Goal: Task Accomplishment & Management: Manage account settings

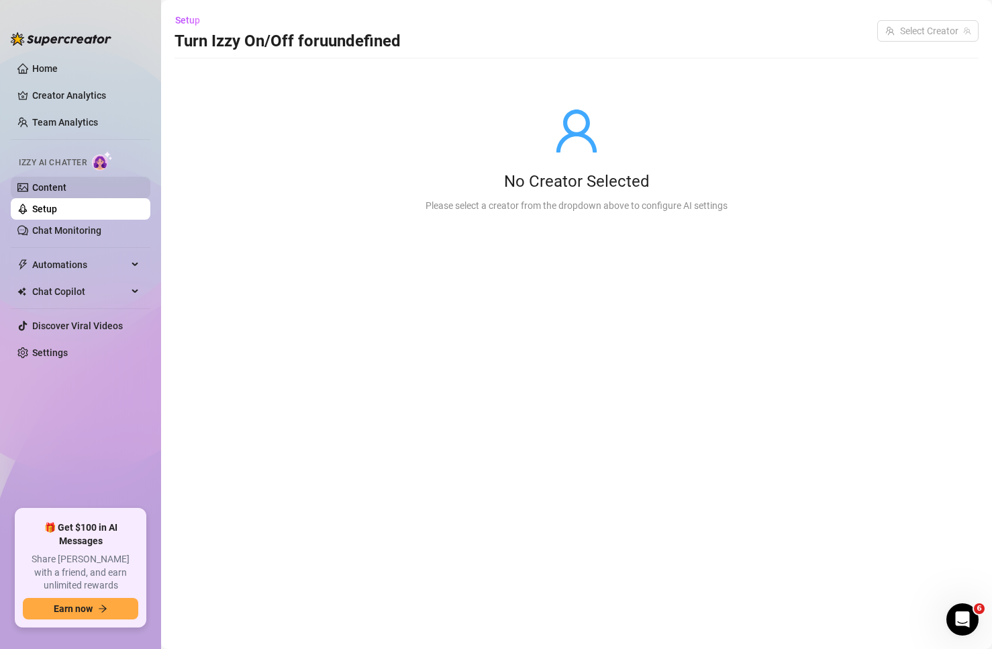
click at [66, 186] on link "Content" at bounding box center [49, 187] width 34 height 11
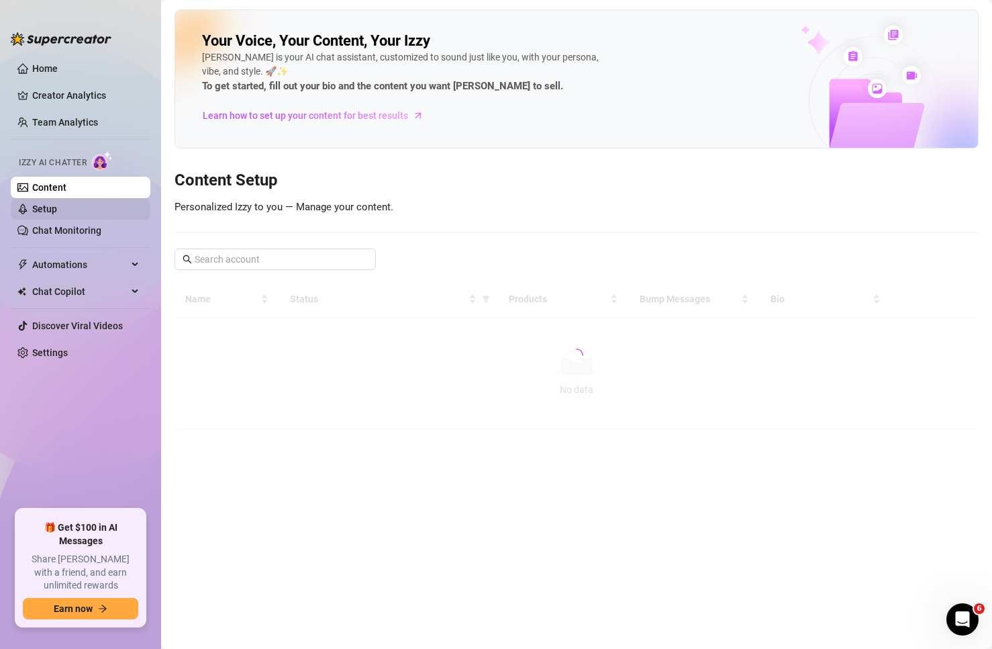
click at [57, 205] on link "Setup" at bounding box center [44, 208] width 25 height 11
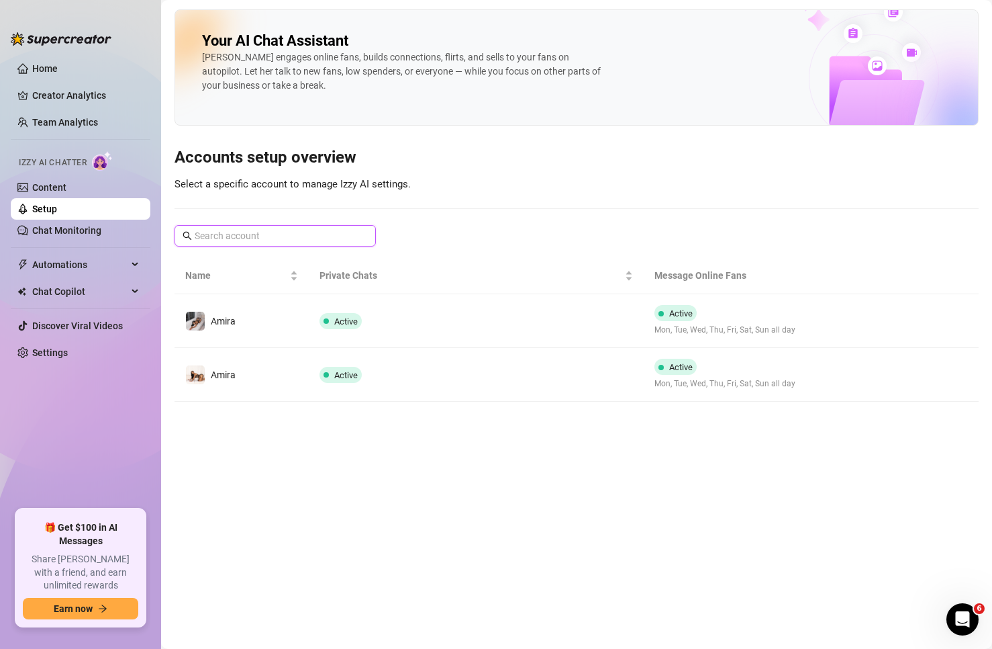
click at [325, 237] on input "text" at bounding box center [276, 235] width 162 height 15
click at [66, 187] on link "Content" at bounding box center [49, 187] width 34 height 11
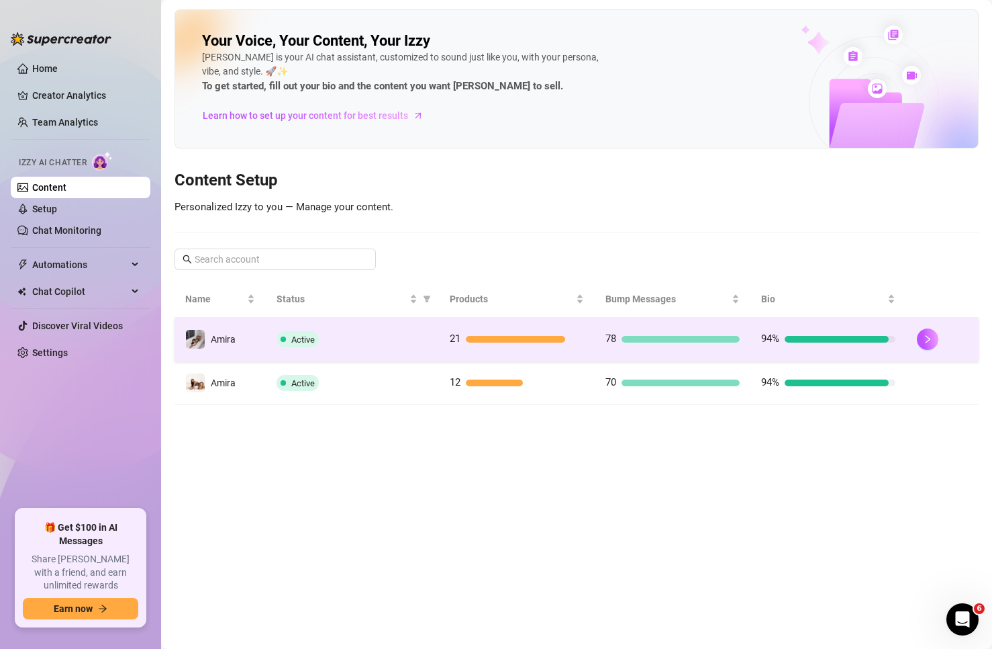
click at [258, 338] on td "Amira" at bounding box center [220, 340] width 91 height 44
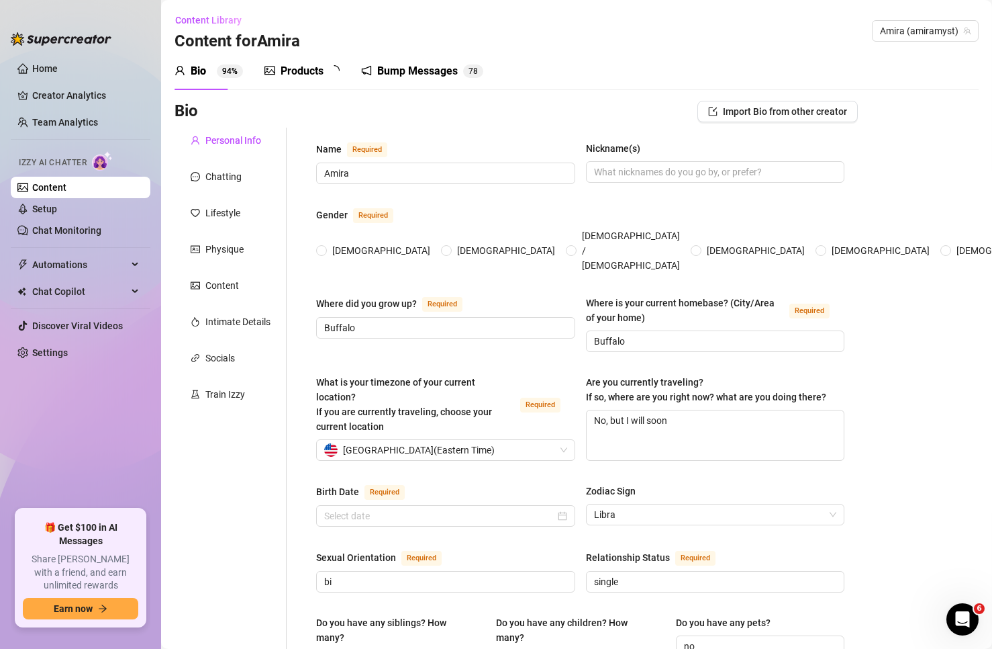
type input "Amira"
type input "Buffalo"
type textarea "No, but I will soon"
type input "bi"
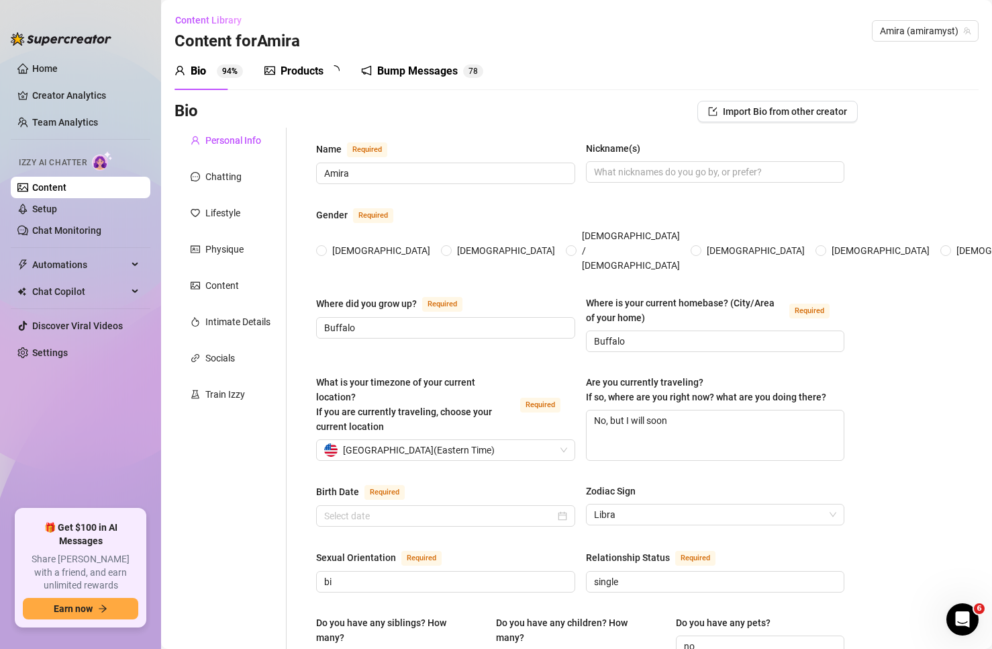
type input "single"
type input "12"
type input "0"
type input "no"
type input "Onlyfans"
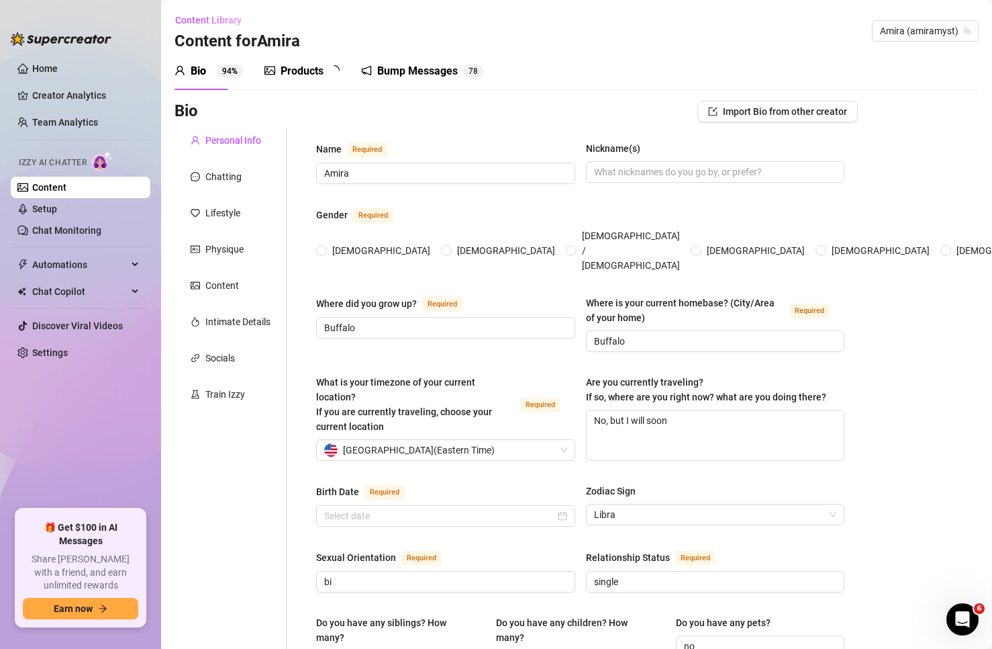
type input "coffee barista"
type input "some college graduated high school"
type input "spiritual"
type textarea "every subscriber feels like my vip. Flirty, fun and focused on the bag. Turn lu…"
type textarea "At the gym I thought I was looking super cute stretching.. until I realized I w…"
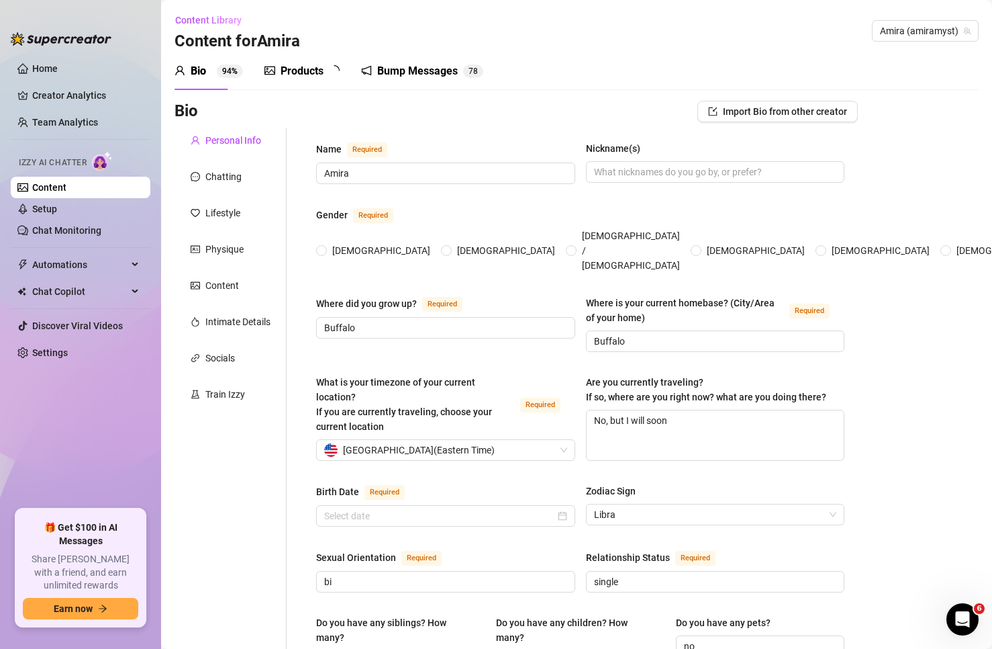
type textarea "I'm obsessed with true crime podcasts but I'm scared of the dark."
type textarea "I always wear perfume to bed, even if it's just for me."
radio input "true"
type input "[DATE]"
click at [918, 28] on span "Amira (amiramyst)" at bounding box center [925, 31] width 91 height 20
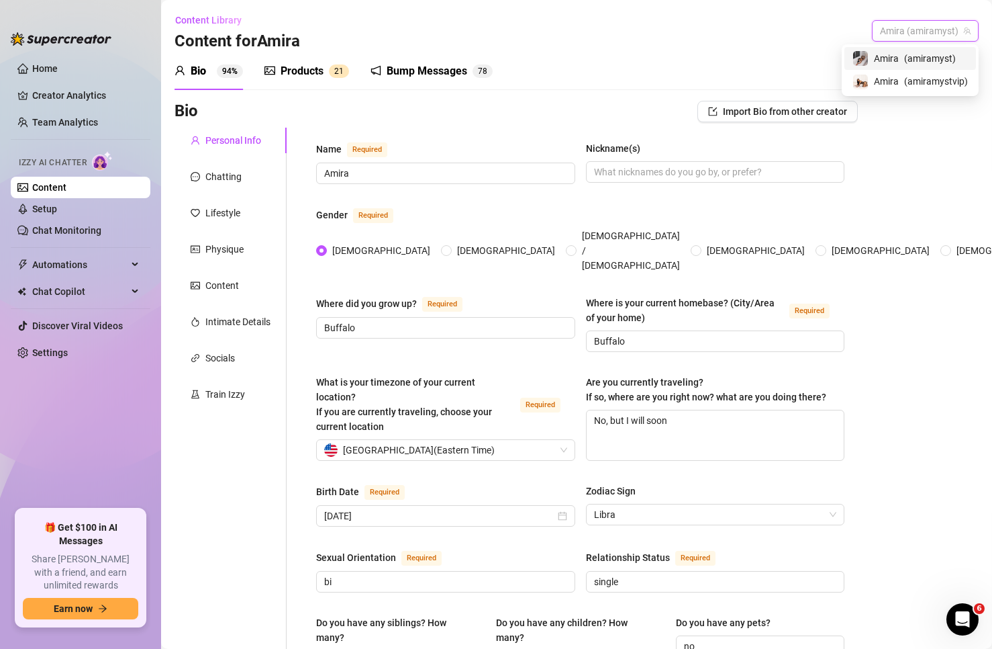
click at [763, 36] on div "Content Library Content for [PERSON_NAME] (amiramyst)" at bounding box center [577, 30] width 804 height 43
click at [898, 24] on span "Amira (amiramyst)" at bounding box center [925, 31] width 91 height 20
click at [57, 208] on link "Setup" at bounding box center [44, 208] width 25 height 11
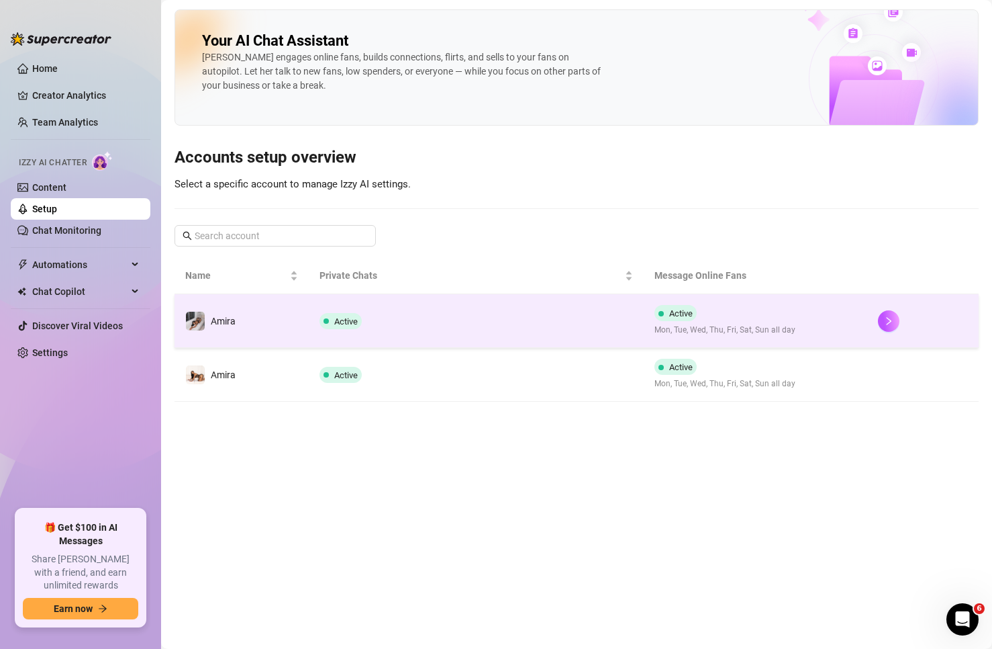
click at [250, 326] on td "Amira" at bounding box center [242, 321] width 134 height 54
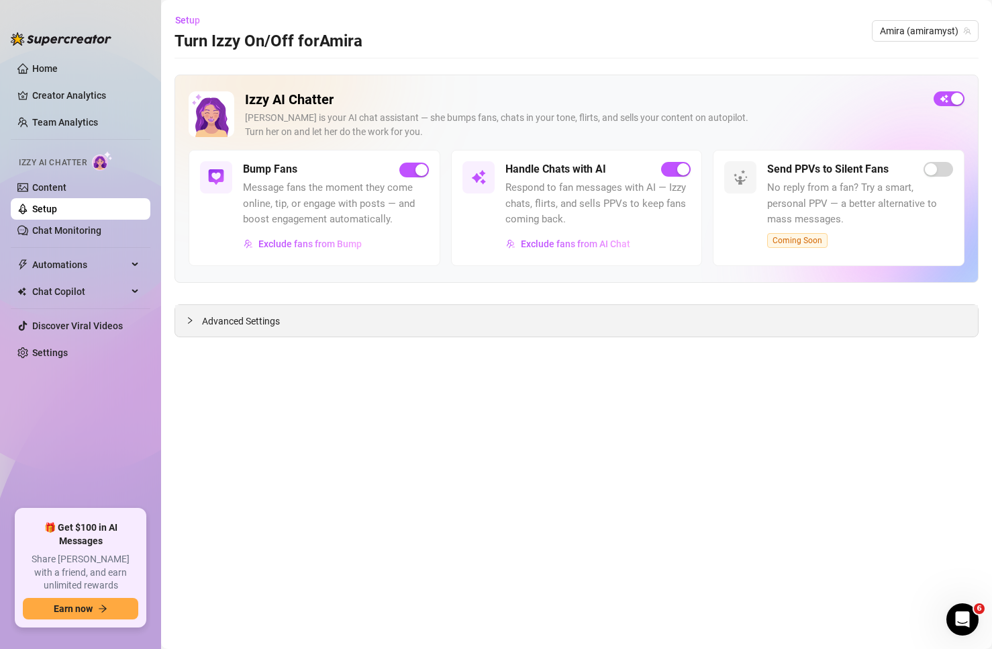
click at [266, 331] on div "Advanced Settings" at bounding box center [576, 321] width 803 height 32
click at [258, 324] on span "Advanced Settings" at bounding box center [241, 321] width 78 height 15
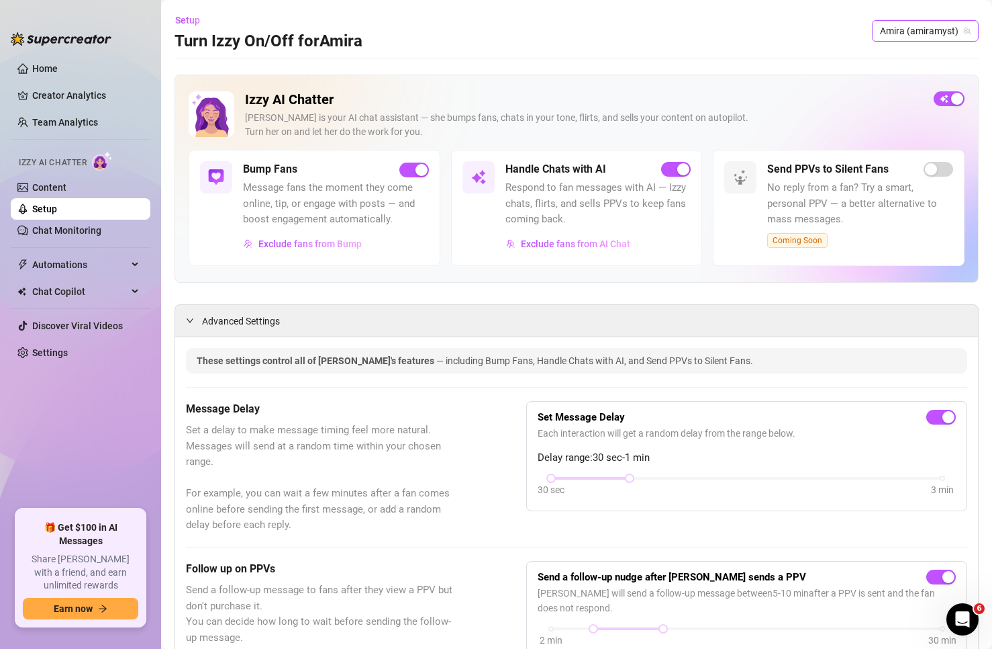
click at [886, 29] on span "Amira (amiramyst)" at bounding box center [925, 31] width 91 height 20
click at [883, 55] on span "Amira" at bounding box center [886, 58] width 25 height 15
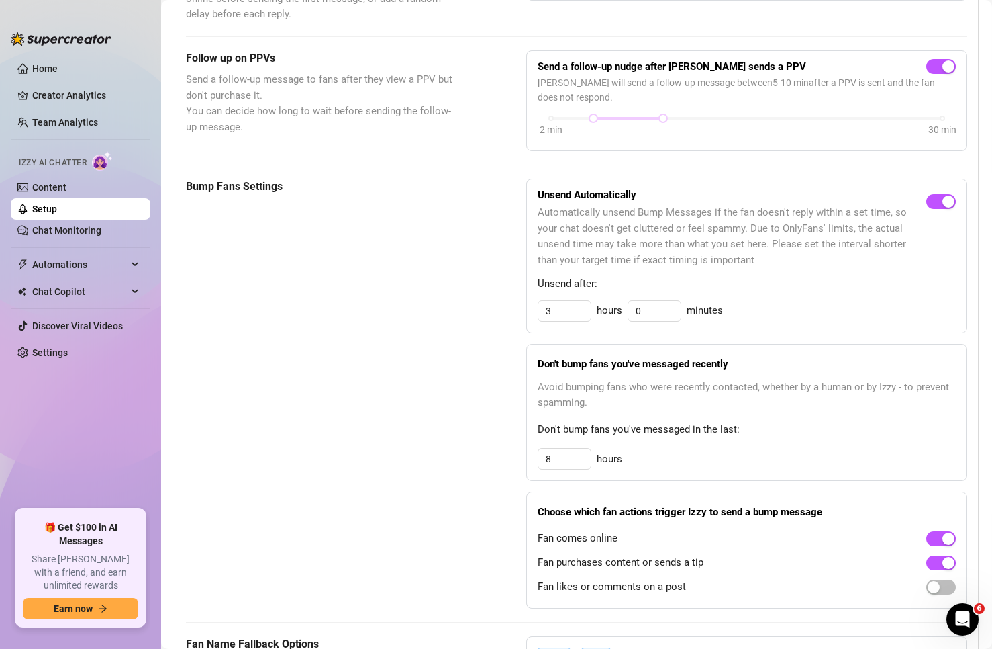
scroll to position [537, 0]
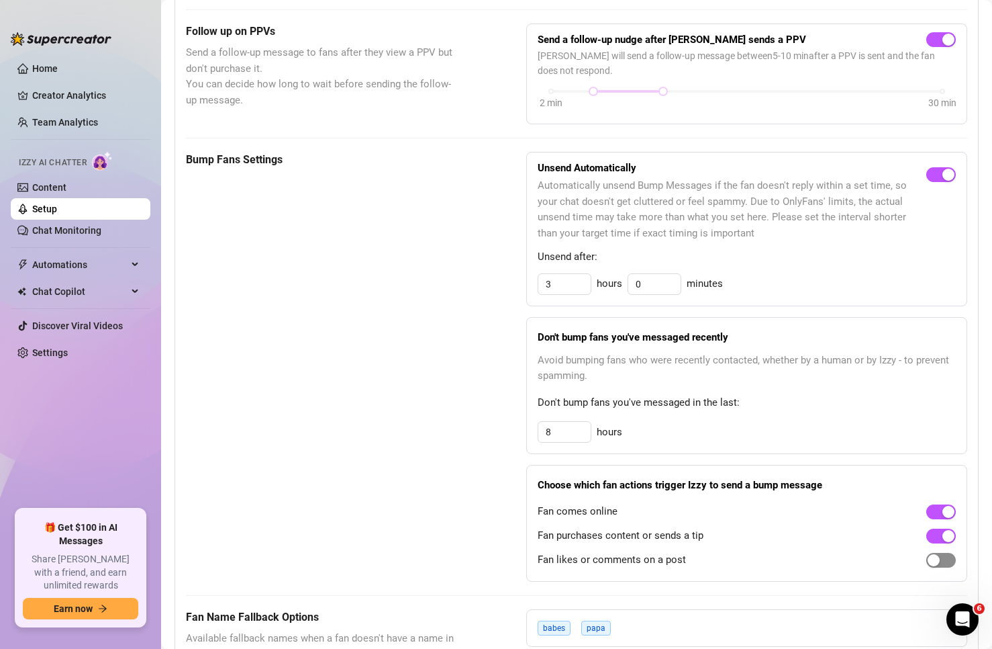
click at [932, 561] on span "button" at bounding box center [942, 560] width 30 height 15
click at [927, 558] on span "button" at bounding box center [942, 560] width 30 height 15
click at [66, 192] on link "Content" at bounding box center [49, 187] width 34 height 11
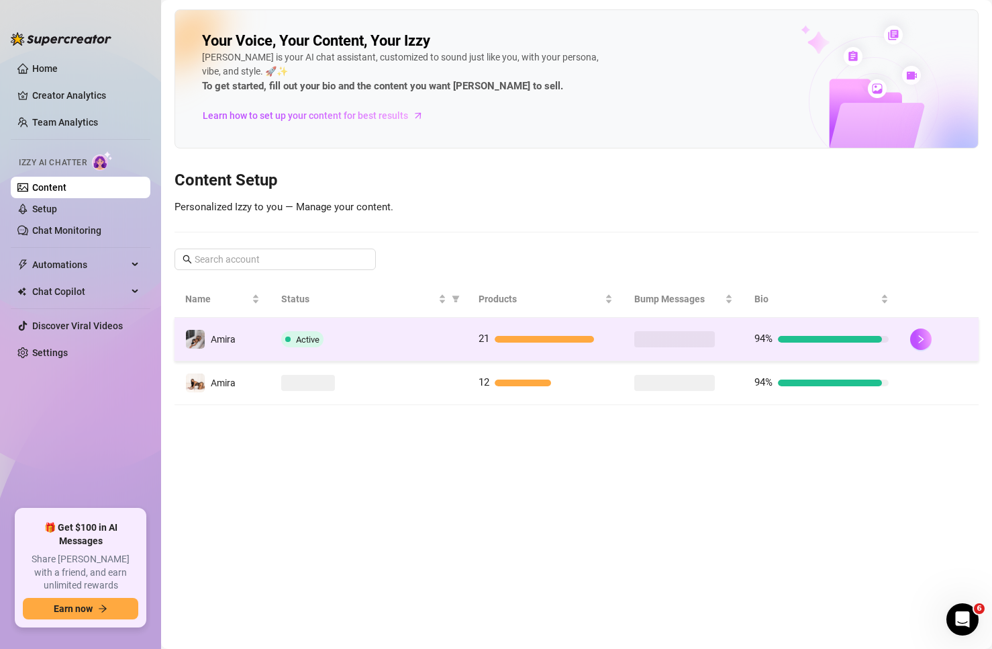
click at [340, 336] on div "Active" at bounding box center [369, 339] width 176 height 16
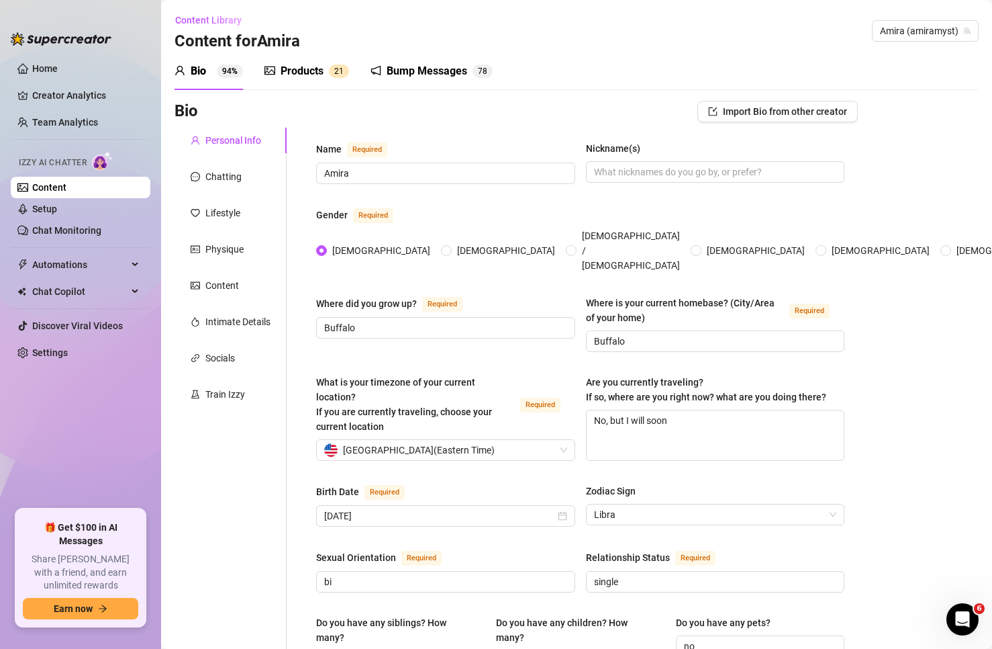
click at [432, 75] on div "Bump Messages" at bounding box center [427, 71] width 81 height 16
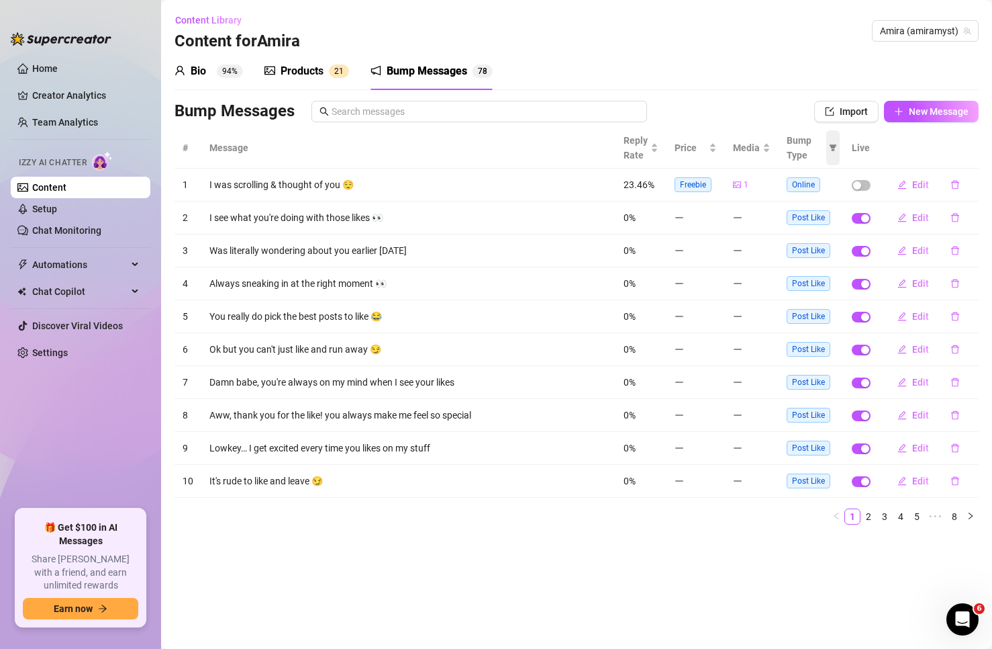
click at [833, 143] on span at bounding box center [832, 147] width 13 height 35
click at [764, 198] on span "Post Like" at bounding box center [784, 202] width 44 height 11
checkbox input "true"
click at [759, 220] on input "checkbox" at bounding box center [756, 224] width 11 height 11
checkbox input "true"
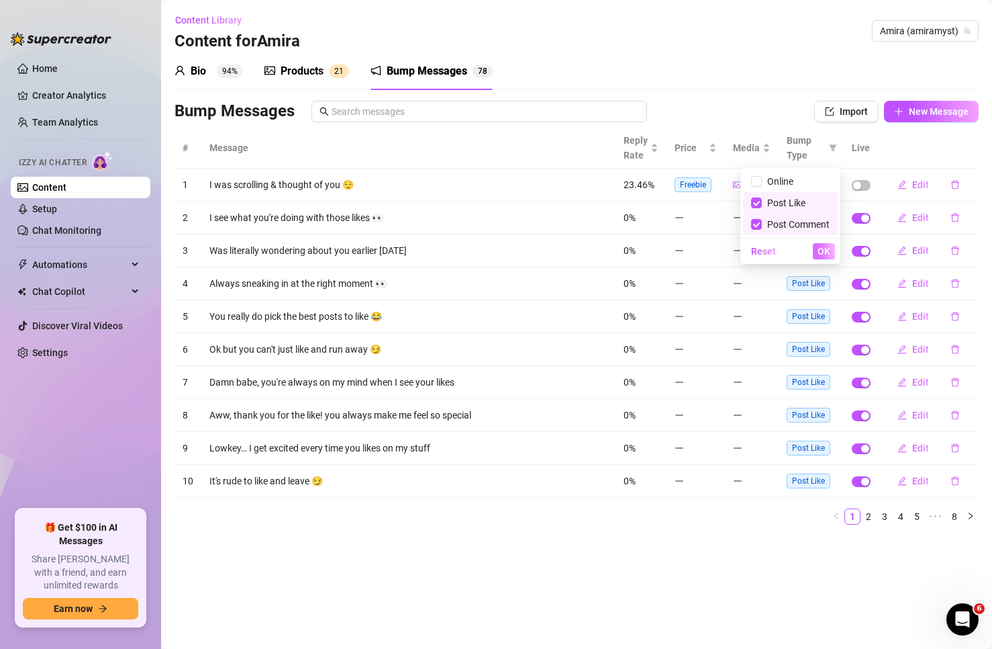
click at [815, 252] on button "OK" at bounding box center [824, 251] width 22 height 16
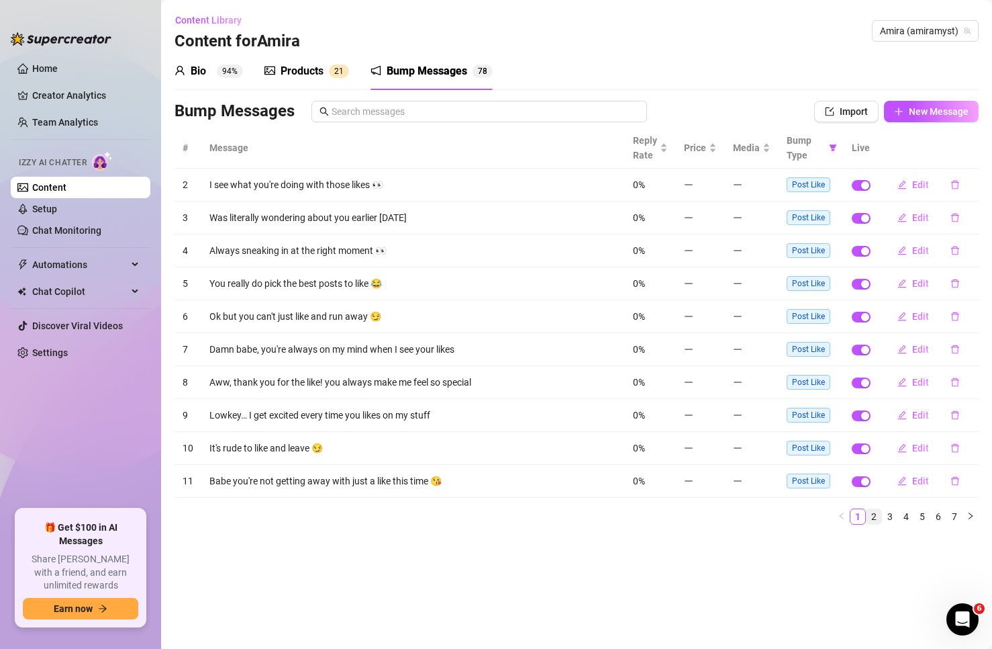
click at [877, 516] on link "2" at bounding box center [874, 516] width 15 height 15
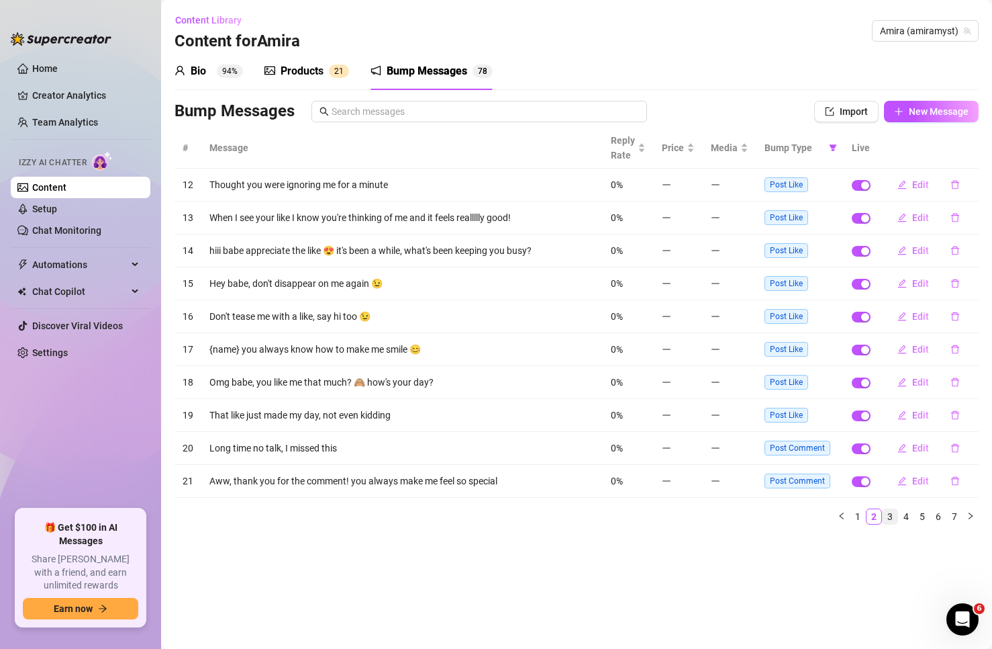
click at [889, 516] on link "3" at bounding box center [890, 516] width 15 height 15
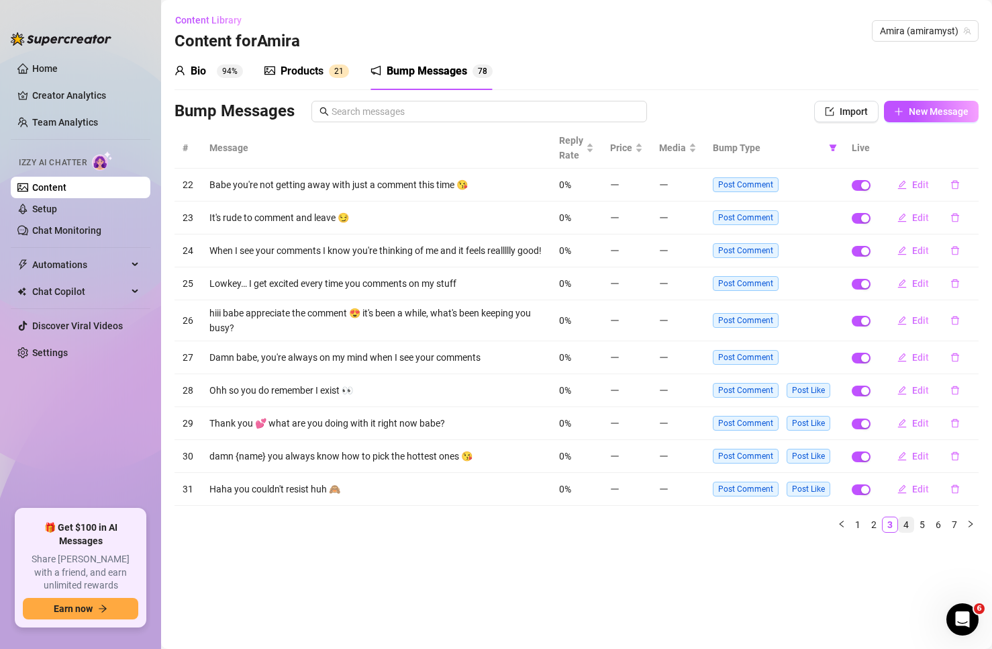
click at [904, 525] on link "4" at bounding box center [906, 524] width 15 height 15
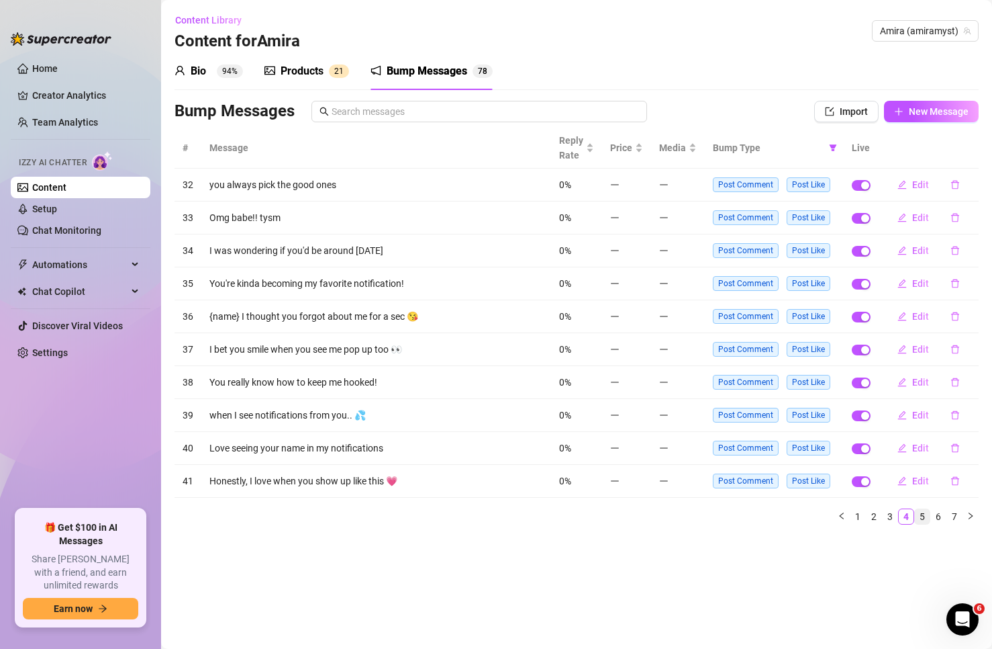
click at [924, 517] on link "5" at bounding box center [922, 516] width 15 height 15
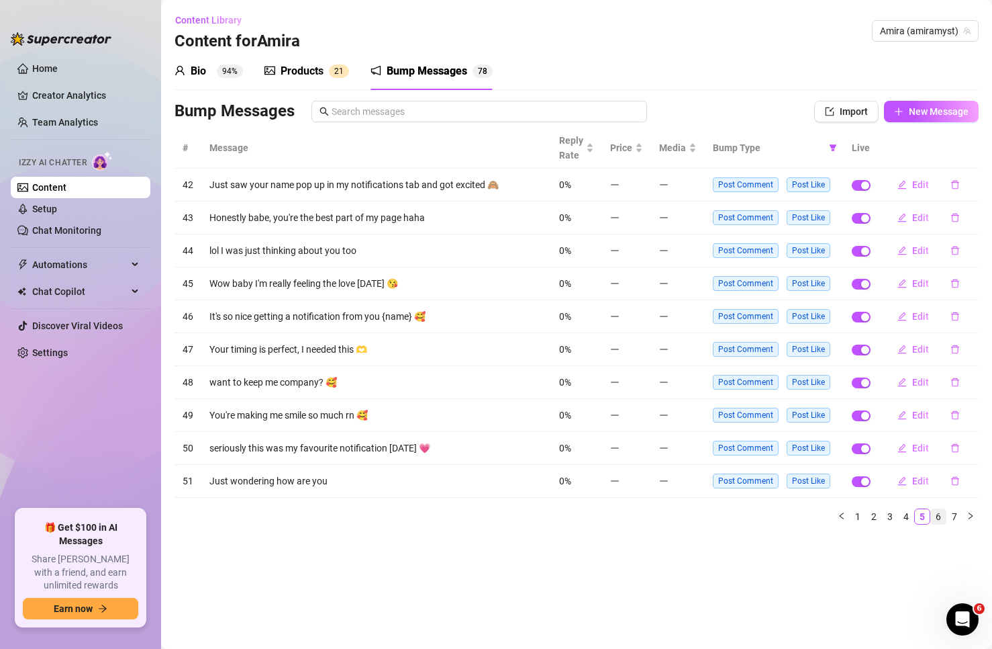
click at [934, 516] on link "6" at bounding box center [938, 516] width 15 height 15
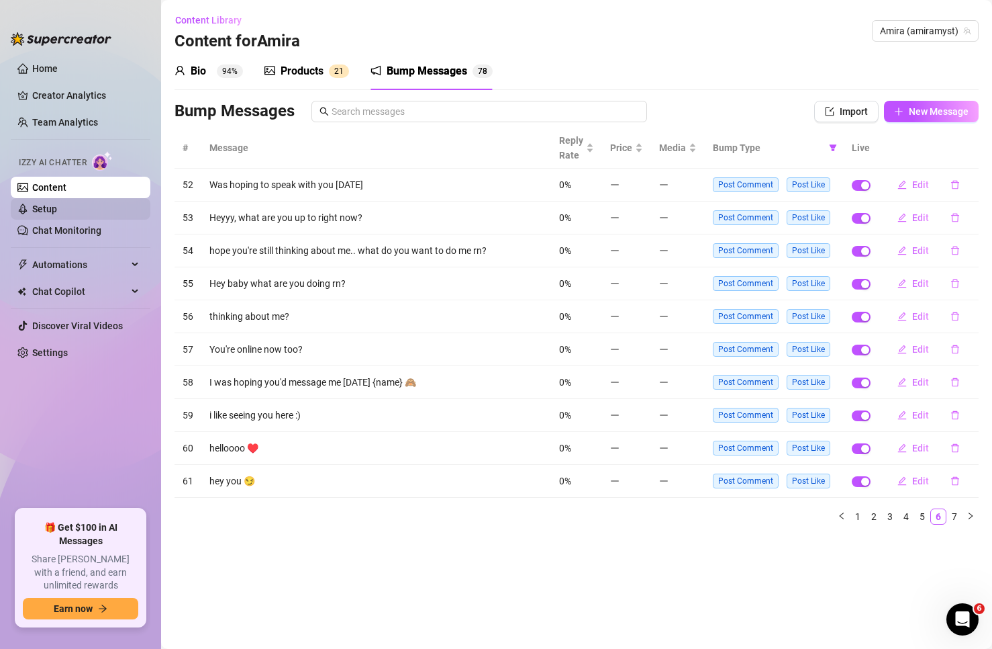
click at [45, 212] on link "Setup" at bounding box center [44, 208] width 25 height 11
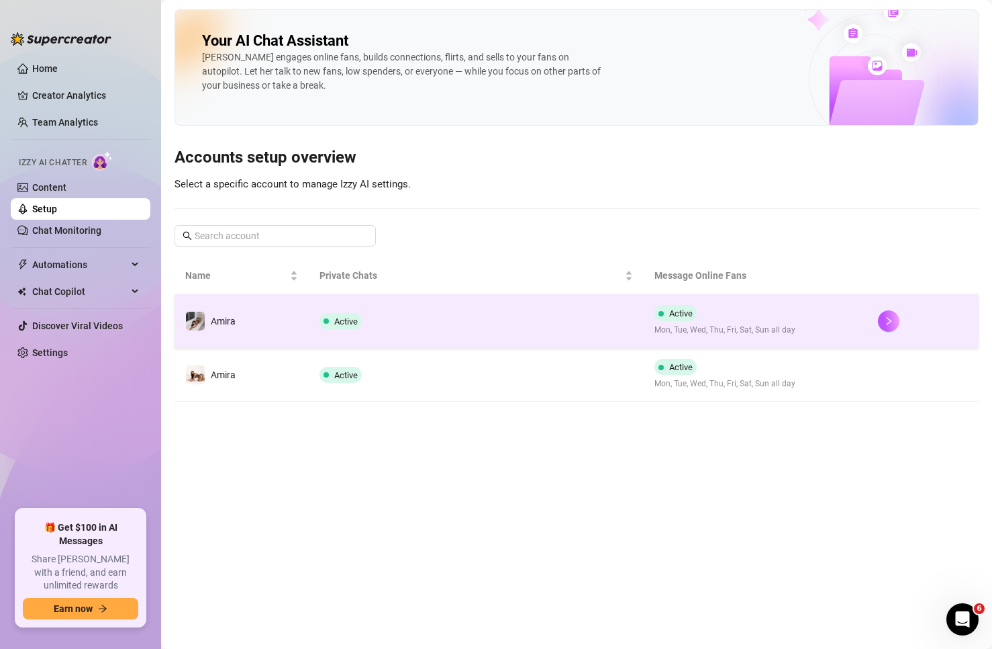
click at [236, 328] on td "Amira" at bounding box center [242, 321] width 134 height 54
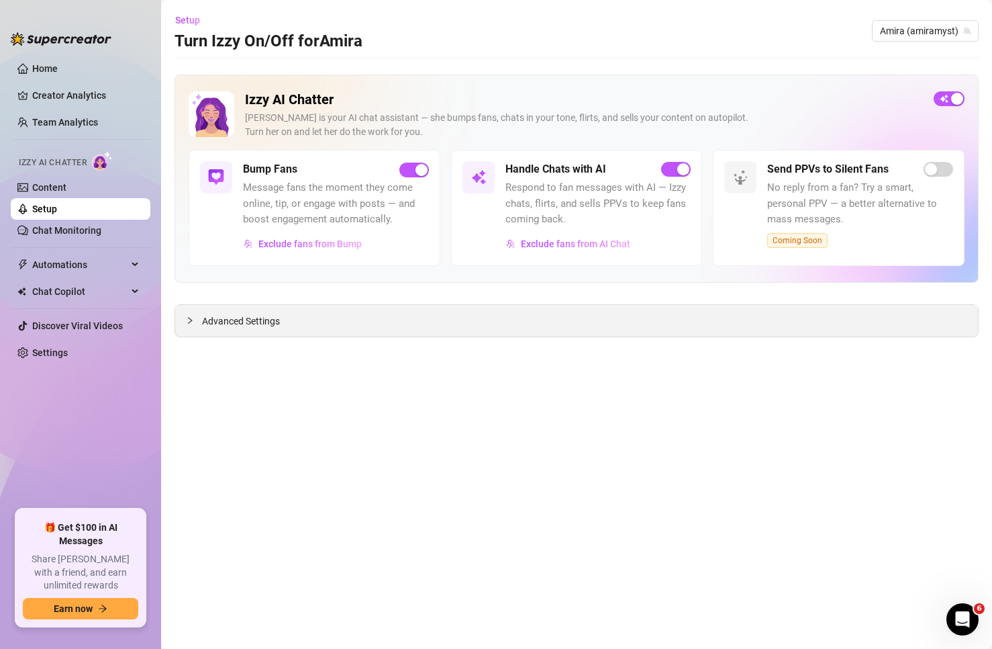
click at [394, 326] on div "Advanced Settings" at bounding box center [576, 321] width 803 height 32
click at [277, 324] on span "Advanced Settings" at bounding box center [241, 321] width 78 height 15
